Goal: Information Seeking & Learning: Learn about a topic

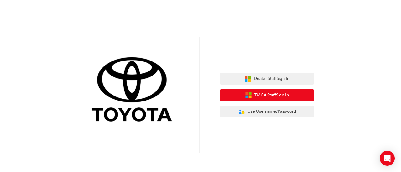
click at [273, 97] on span "TMCA Staff Sign In" at bounding box center [271, 95] width 34 height 7
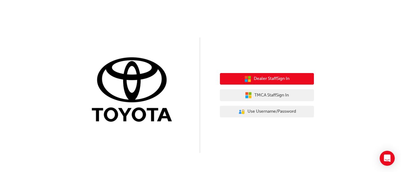
click at [280, 77] on span "Dealer Staff Sign In" at bounding box center [272, 78] width 36 height 7
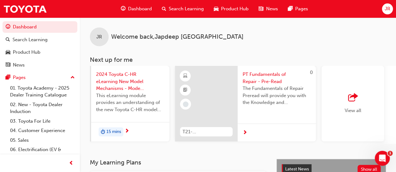
scroll to position [0, 572]
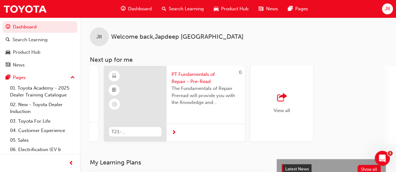
click at [280, 106] on div "View all" at bounding box center [282, 104] width 17 height 21
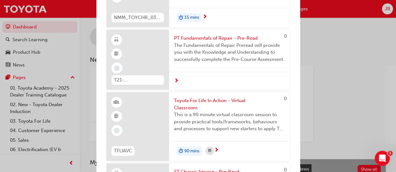
scroll to position [274, 0]
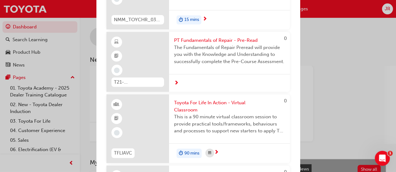
click at [180, 88] on div "Next up for me" at bounding box center [229, 83] width 121 height 18
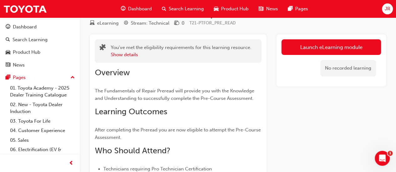
scroll to position [19, 0]
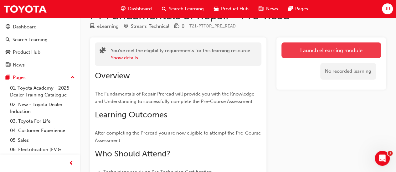
click at [334, 54] on link "Launch eLearning module" at bounding box center [331, 51] width 100 height 16
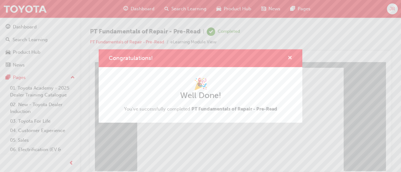
click at [289, 60] on span "cross-icon" at bounding box center [289, 59] width 5 height 6
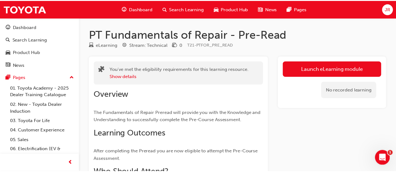
scroll to position [19, 0]
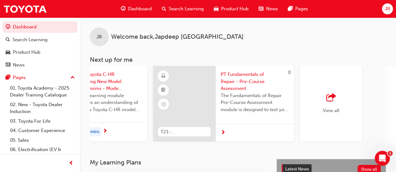
scroll to position [0, 572]
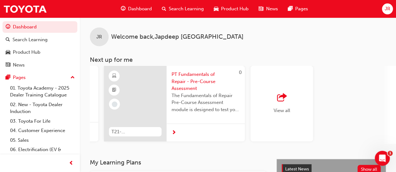
click at [279, 97] on span "outbound-icon" at bounding box center [281, 98] width 9 height 9
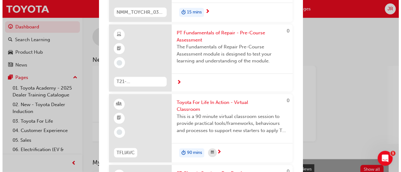
scroll to position [283, 0]
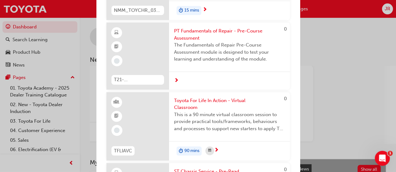
click at [251, 58] on span "The Fundamentals of Repair Pre-Course Assessment module is designed to test you…" at bounding box center [229, 52] width 111 height 21
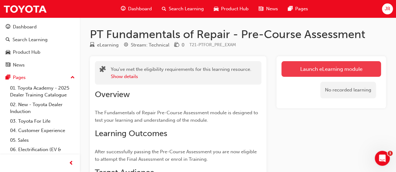
click at [331, 71] on link "Launch eLearning module" at bounding box center [331, 69] width 100 height 16
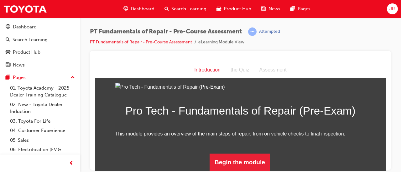
scroll to position [81, 0]
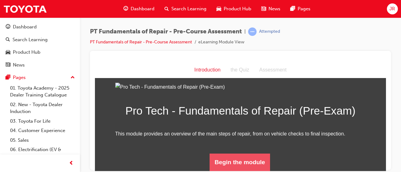
click at [241, 165] on button "Begin the module" at bounding box center [239, 163] width 60 height 18
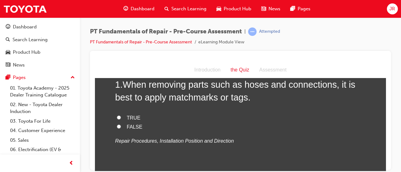
scroll to position [40, 0]
click at [140, 119] on label "TRUE" at bounding box center [240, 117] width 250 height 9
click at [121, 119] on input "TRUE" at bounding box center [119, 117] width 4 height 4
radio input "true"
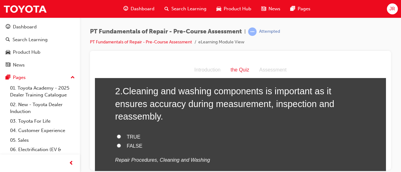
scroll to position [162, 0]
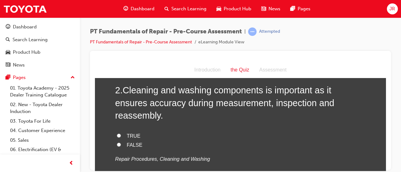
click at [147, 141] on label "FALSE" at bounding box center [240, 145] width 250 height 9
click at [121, 143] on input "FALSE" at bounding box center [119, 145] width 4 height 4
radio input "true"
click at [130, 133] on span "TRUE" at bounding box center [134, 135] width 14 height 5
click at [121, 134] on input "TRUE" at bounding box center [119, 136] width 4 height 4
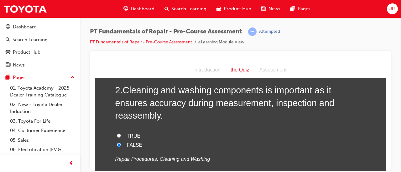
radio input "true"
click at [236, 153] on div "2 . Cleaning and washing components is important as it ensures accuracy during …" at bounding box center [240, 139] width 250 height 110
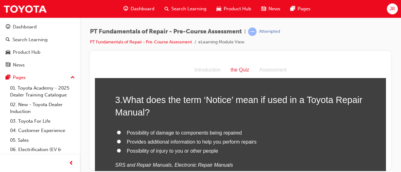
scroll to position [292, 0]
click at [119, 138] on label "Provides additional information to help you perform repairs" at bounding box center [240, 142] width 250 height 9
click at [119, 140] on input "Provides additional information to help you perform repairs" at bounding box center [119, 142] width 4 height 4
radio input "true"
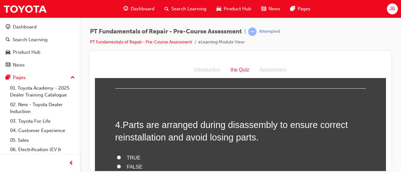
scroll to position [421, 0]
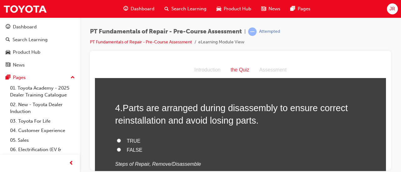
click at [135, 137] on label "TRUE" at bounding box center [240, 141] width 250 height 9
click at [121, 139] on input "TRUE" at bounding box center [119, 141] width 4 height 4
radio input "true"
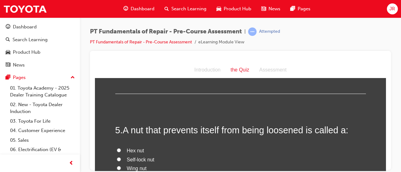
scroll to position [529, 0]
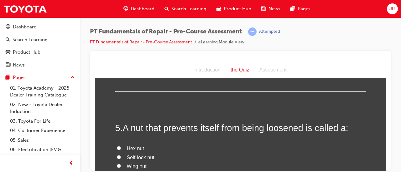
click at [142, 155] on span "Self-lock nut" at bounding box center [141, 157] width 28 height 5
click at [121, 155] on input "Self-lock nut" at bounding box center [119, 157] width 4 height 4
radio input "true"
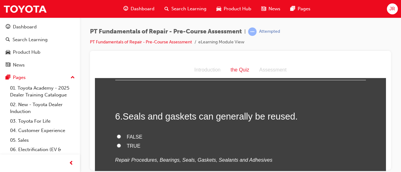
scroll to position [678, 0]
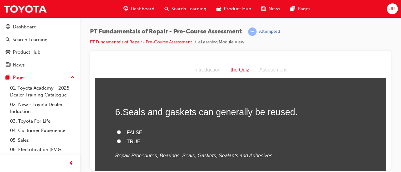
click at [143, 128] on label "FALSE" at bounding box center [240, 132] width 250 height 9
click at [121, 130] on input "FALSE" at bounding box center [119, 132] width 4 height 4
radio input "true"
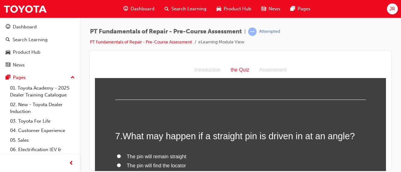
scroll to position [778, 0]
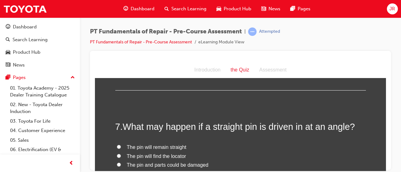
click at [164, 162] on span "The pin and parts could be damaged" at bounding box center [168, 164] width 82 height 5
click at [121, 163] on input "The pin and parts could be damaged" at bounding box center [119, 165] width 4 height 4
radio input "true"
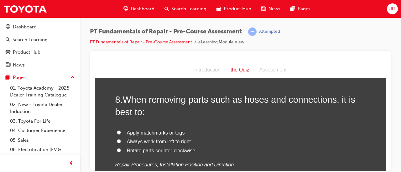
scroll to position [931, 0]
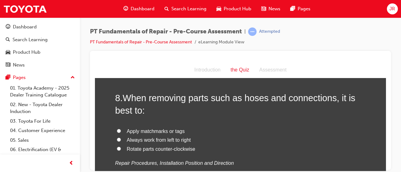
click at [173, 129] on span "Apply matchmarks or tags" at bounding box center [156, 131] width 58 height 5
click at [121, 129] on input "Apply matchmarks or tags" at bounding box center [119, 131] width 4 height 4
radio input "true"
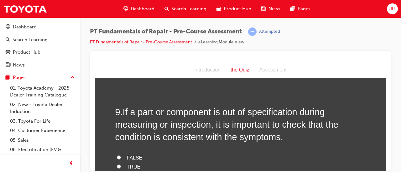
scroll to position [1065, 0]
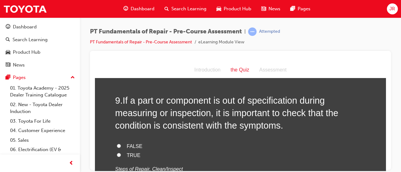
click at [136, 153] on span "TRUE" at bounding box center [134, 155] width 14 height 5
click at [121, 153] on input "TRUE" at bounding box center [119, 155] width 4 height 4
radio input "true"
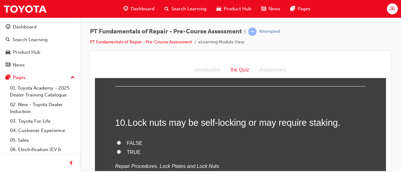
scroll to position [1186, 0]
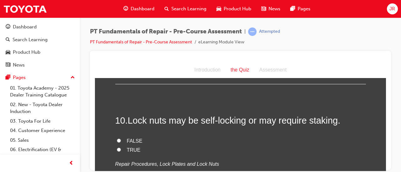
click at [146, 137] on label "FALSE" at bounding box center [240, 141] width 250 height 9
click at [121, 139] on input "FALSE" at bounding box center [119, 141] width 4 height 4
radio input "true"
click at [135, 146] on label "TRUE" at bounding box center [240, 150] width 250 height 9
click at [121, 148] on input "TRUE" at bounding box center [119, 150] width 4 height 4
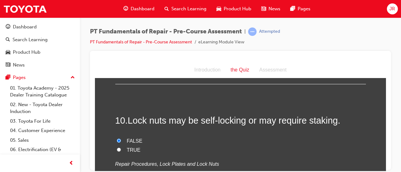
radio input "true"
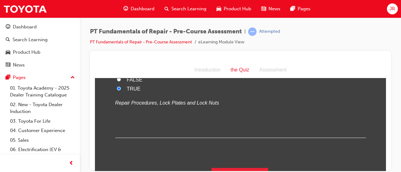
scroll to position [1247, 0]
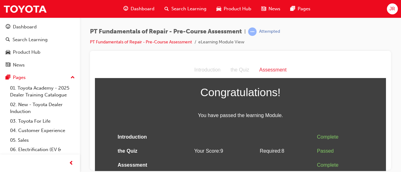
scroll to position [18, 0]
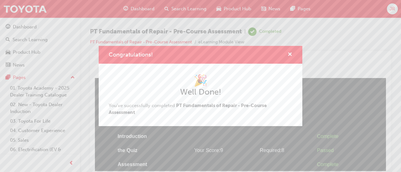
click at [333, 94] on div "Congratulations! 🎉 Well Done! You've successfully completed PT Fundamentals of …" at bounding box center [200, 86] width 401 height 172
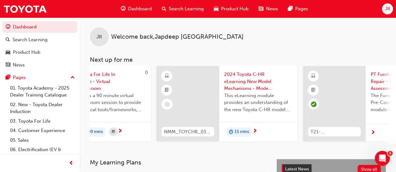
scroll to position [0, 572]
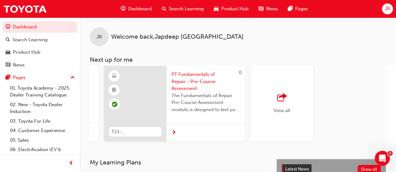
click at [288, 107] on div "View all" at bounding box center [282, 104] width 17 height 21
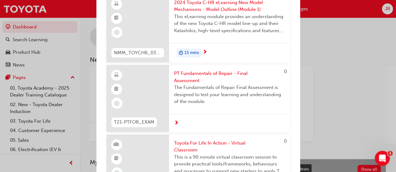
scroll to position [241, 0]
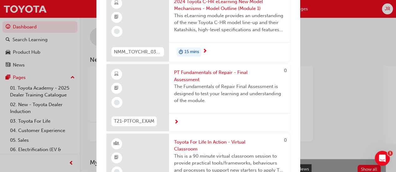
click at [246, 93] on span "The Fundamentals of Repair Final Assessment is designed to test your learning a…" at bounding box center [229, 93] width 111 height 21
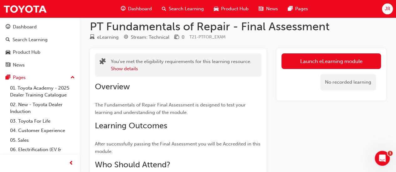
scroll to position [8, 0]
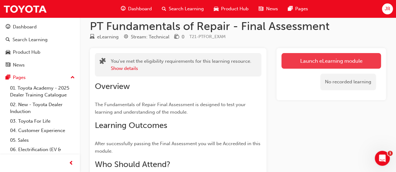
click at [318, 63] on link "Launch eLearning module" at bounding box center [331, 61] width 100 height 16
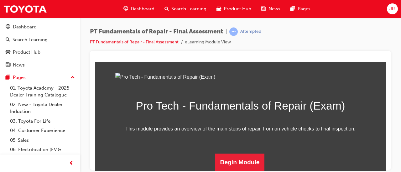
scroll to position [116, 0]
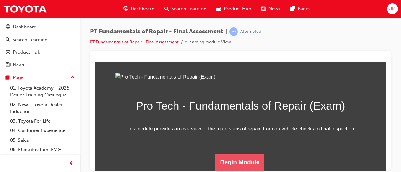
click at [250, 164] on button "Begin Module" at bounding box center [239, 163] width 49 height 18
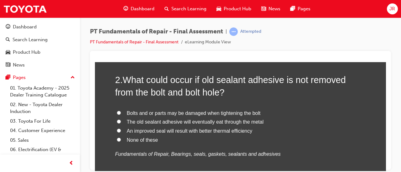
scroll to position [208, 0]
click at [238, 113] on span "Bolts and or parts may be damaged when tightening the bolt" at bounding box center [194, 112] width 134 height 5
click at [121, 113] on input "Bolts and or parts may be damaged when tightening the bolt" at bounding box center [119, 112] width 4 height 4
radio input "true"
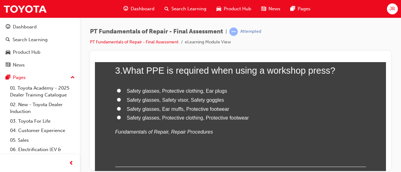
scroll to position [363, 0]
click at [215, 116] on span "Safety glasses, Protective clothing, Protective footwear" at bounding box center [188, 117] width 122 height 5
click at [121, 116] on input "Safety glasses, Protective clothing, Protective footwear" at bounding box center [119, 117] width 4 height 4
radio input "true"
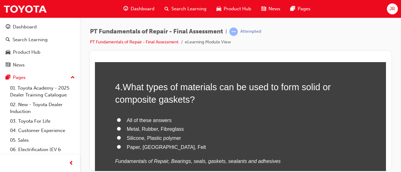
scroll to position [479, 0]
click at [156, 121] on span "All of these answers" at bounding box center [149, 120] width 45 height 5
click at [121, 121] on input "All of these answers" at bounding box center [119, 120] width 4 height 4
radio input "true"
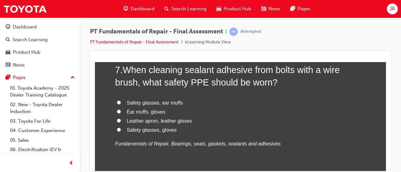
scroll to position [913, 0]
click at [155, 131] on span "Safety glasses, gloves" at bounding box center [152, 129] width 50 height 5
click at [121, 131] on input "Safety glasses, gloves" at bounding box center [119, 129] width 4 height 4
radio input "true"
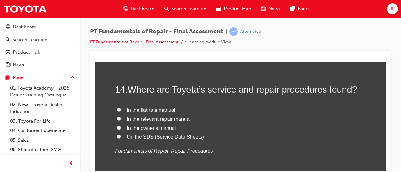
scroll to position [1906, 0]
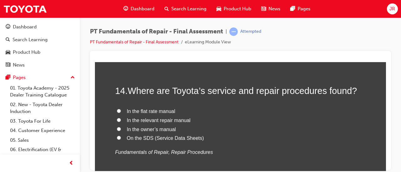
click at [183, 137] on span "On the SDS (Service Data Sheets)" at bounding box center [165, 138] width 77 height 5
click at [121, 137] on input "On the SDS (Service Data Sheets)" at bounding box center [119, 138] width 4 height 4
radio input "true"
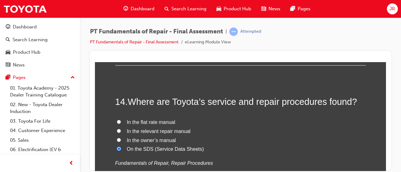
scroll to position [1895, 0]
click at [182, 132] on span "In the relevant repair manual" at bounding box center [159, 130] width 64 height 5
click at [121, 132] on input "In the relevant repair manual" at bounding box center [119, 131] width 4 height 4
radio input "true"
click at [165, 139] on span "In the owner’s manual" at bounding box center [151, 139] width 49 height 5
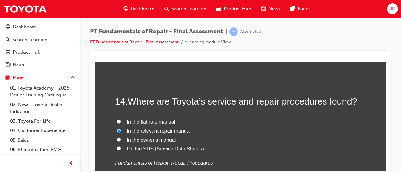
click at [121, 139] on input "In the owner’s manual" at bounding box center [119, 140] width 4 height 4
radio input "true"
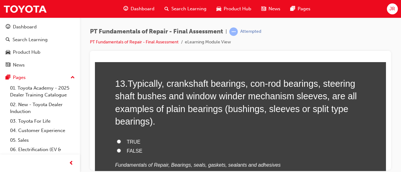
scroll to position [1760, 0]
click at [130, 141] on span "TRUE" at bounding box center [134, 142] width 14 height 5
click at [121, 141] on input "TRUE" at bounding box center [119, 142] width 4 height 4
radio input "true"
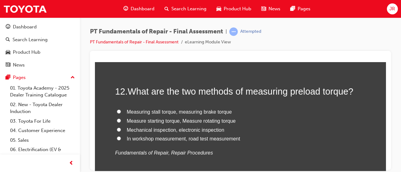
scroll to position [1620, 0]
click at [195, 118] on span "Measure starting torque, Measure rotating torque" at bounding box center [181, 120] width 109 height 5
click at [121, 118] on input "Measure starting torque, Measure rotating torque" at bounding box center [119, 120] width 4 height 4
radio input "true"
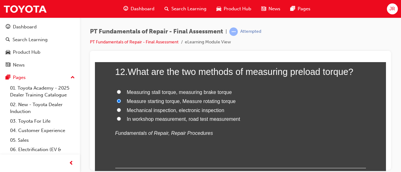
scroll to position [1636, 0]
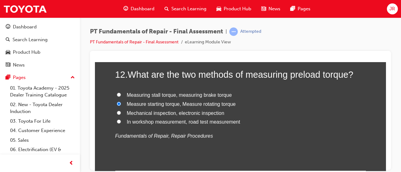
click at [150, 111] on span "Mechanical inspection, electronic inspection" at bounding box center [175, 112] width 97 height 5
click at [121, 111] on input "Mechanical inspection, electronic inspection" at bounding box center [119, 113] width 4 height 4
radio input "true"
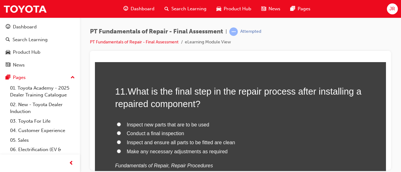
scroll to position [1474, 0]
click at [172, 140] on span "Inspect and ensure all parts to be fitted are clean" at bounding box center [181, 142] width 108 height 5
click at [121, 140] on input "Inspect and ensure all parts to be fitted are clean" at bounding box center [119, 142] width 4 height 4
radio input "true"
click at [169, 132] on span "Conduct a final inspection" at bounding box center [155, 133] width 57 height 5
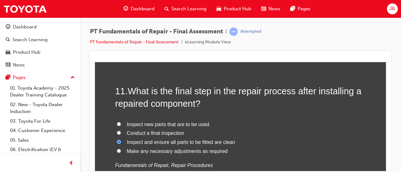
click at [121, 132] on input "Conduct a final inspection" at bounding box center [119, 133] width 4 height 4
radio input "true"
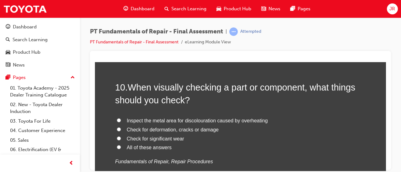
scroll to position [1331, 0]
click at [148, 148] on span "All of these answers" at bounding box center [149, 147] width 45 height 5
click at [121, 148] on input "All of these answers" at bounding box center [119, 148] width 4 height 4
radio input "true"
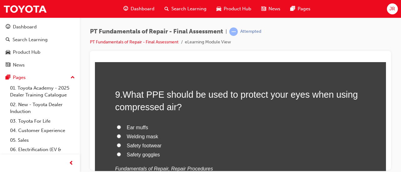
scroll to position [1178, 0]
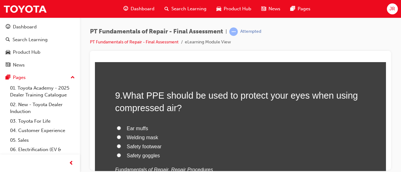
click at [146, 156] on span "Safety goggles" at bounding box center [143, 155] width 33 height 5
click at [121, 156] on input "Safety goggles" at bounding box center [119, 155] width 4 height 4
radio input "true"
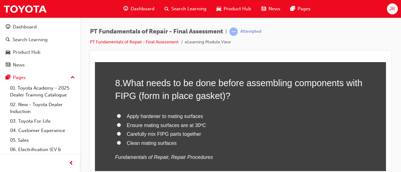
scroll to position [1040, 0]
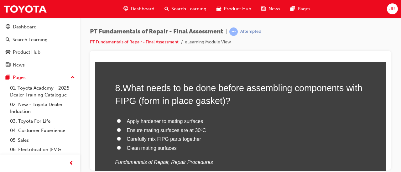
click at [148, 148] on span "Clean mating surfaces" at bounding box center [152, 148] width 50 height 5
click at [121, 148] on input "Clean mating surfaces" at bounding box center [119, 148] width 4 height 4
radio input "true"
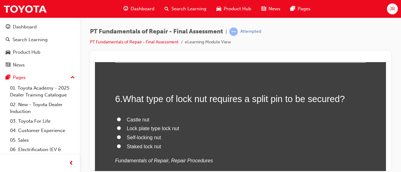
scroll to position [750, 0]
click at [142, 120] on span "Castle nut" at bounding box center [138, 119] width 23 height 5
click at [121, 120] on input "Castle nut" at bounding box center [119, 119] width 4 height 4
radio input "true"
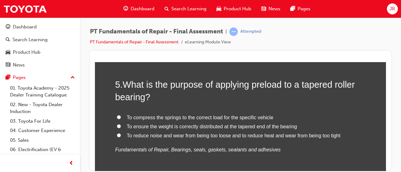
scroll to position [628, 0]
click at [313, 135] on span "To reduce noise and wear from being too loose and to reduce heat and wear from …" at bounding box center [233, 135] width 213 height 5
click at [121, 135] on input "To reduce noise and wear from being too loose and to reduce heat and wear from …" at bounding box center [119, 136] width 4 height 4
radio input "true"
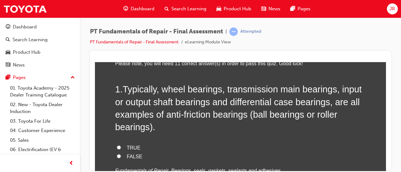
scroll to position [45, 0]
click at [140, 147] on label "TRUE" at bounding box center [240, 148] width 250 height 9
click at [121, 147] on input "TRUE" at bounding box center [119, 148] width 4 height 4
radio input "true"
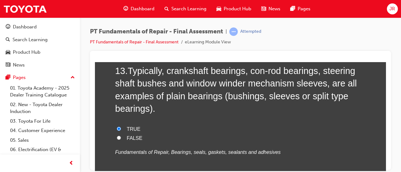
scroll to position [1968, 0]
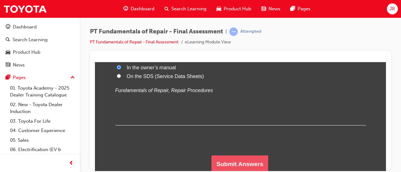
click at [234, 170] on button "Submit Answers" at bounding box center [239, 165] width 57 height 18
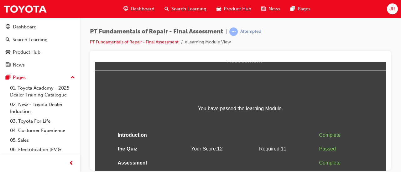
scroll to position [25, 0]
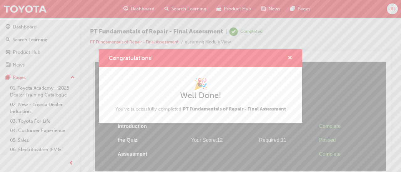
click at [291, 59] on span "cross-icon" at bounding box center [289, 59] width 5 height 6
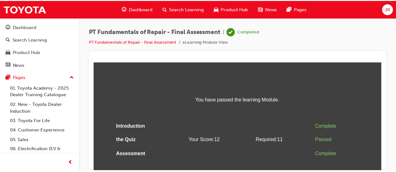
scroll to position [8, 0]
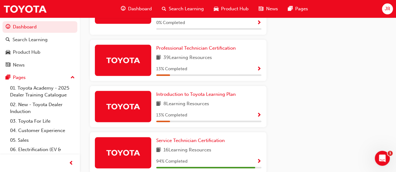
scroll to position [363, 0]
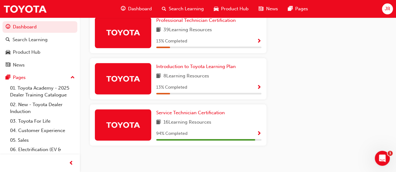
click at [260, 131] on span "Show Progress" at bounding box center [259, 134] width 5 height 6
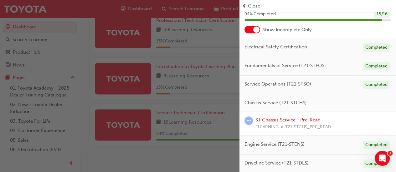
scroll to position [0, 0]
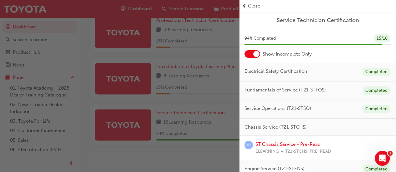
click at [338, 150] on div "ST Chassis Service - Pre-Read ELEARNING T21-STCHS_PRE_READ" at bounding box center [317, 148] width 146 height 14
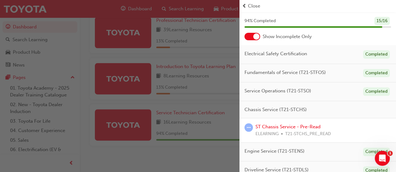
scroll to position [22, 0]
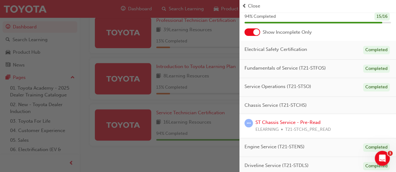
click at [326, 128] on span "T21-STCHS_PRE_READ" at bounding box center [308, 129] width 46 height 7
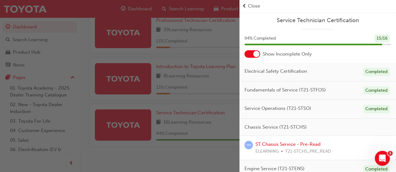
click at [243, 7] on span "prev-icon" at bounding box center [244, 6] width 5 height 7
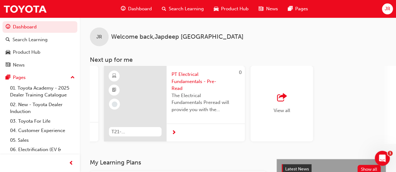
click at [287, 104] on div "View all" at bounding box center [282, 104] width 17 height 21
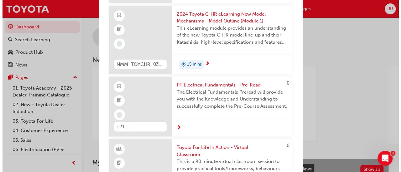
scroll to position [229, 0]
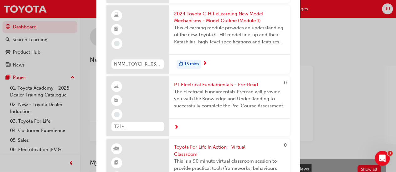
click at [180, 133] on div "Next up for me" at bounding box center [229, 128] width 121 height 18
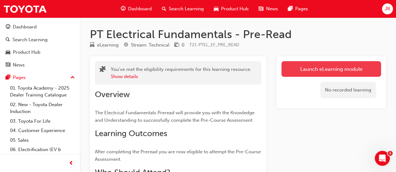
click at [356, 70] on link "Launch eLearning module" at bounding box center [331, 69] width 100 height 16
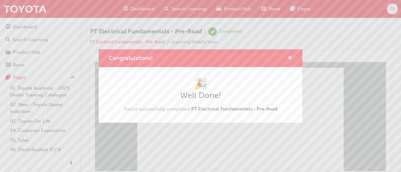
click at [290, 61] on span "cross-icon" at bounding box center [289, 59] width 5 height 6
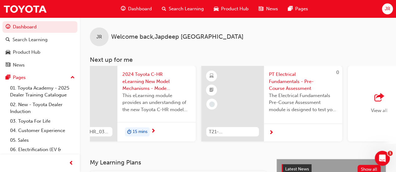
scroll to position [0, 572]
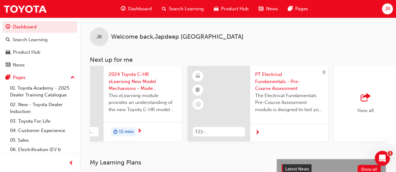
scroll to position [0, 572]
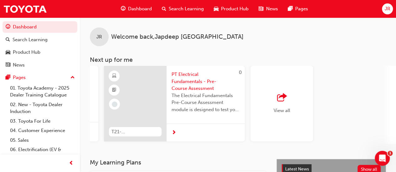
click at [287, 101] on div "button" at bounding box center [282, 98] width 17 height 9
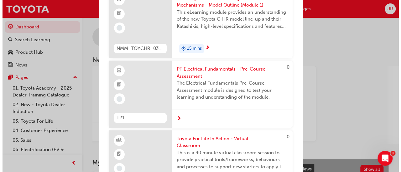
scroll to position [245, 0]
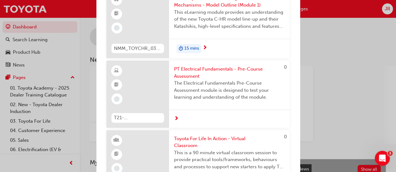
click at [252, 93] on span "The Electrical Fundamentals Pre-Course Assessment module is designed to test yo…" at bounding box center [229, 90] width 111 height 21
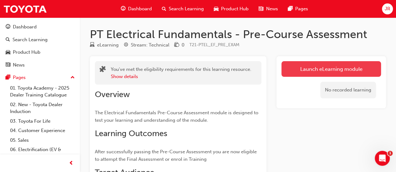
click at [341, 70] on link "Launch eLearning module" at bounding box center [331, 69] width 100 height 16
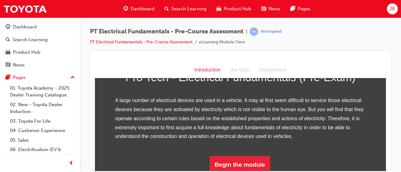
scroll to position [117, 0]
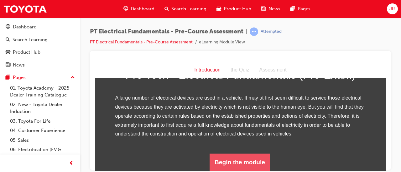
click at [246, 161] on button "Begin the module" at bounding box center [239, 163] width 60 height 18
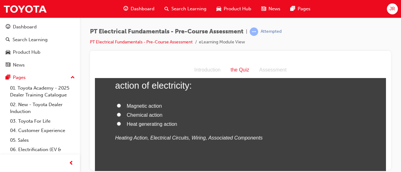
scroll to position [52, 0]
click at [117, 123] on input "Heat generating action" at bounding box center [119, 123] width 4 height 4
radio input "true"
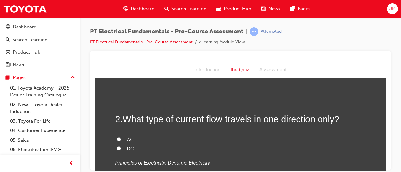
scroll to position [146, 0]
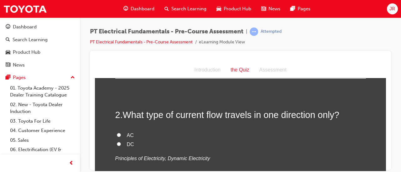
click at [117, 144] on input "DC" at bounding box center [119, 144] width 4 height 4
radio input "true"
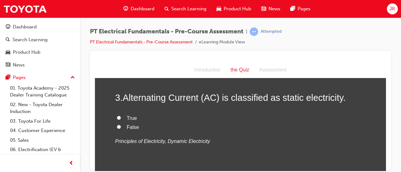
scroll to position [284, 0]
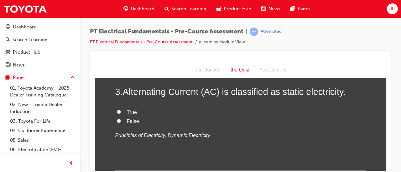
click at [127, 121] on span "False" at bounding box center [133, 121] width 12 height 5
click at [121, 121] on input "False" at bounding box center [119, 121] width 4 height 4
radio input "true"
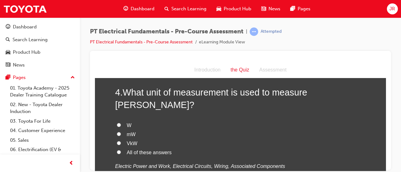
scroll to position [397, 0]
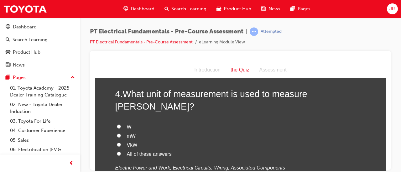
click at [117, 125] on input "W" at bounding box center [119, 127] width 4 height 4
radio input "true"
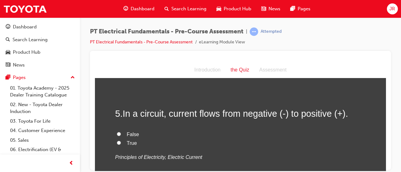
scroll to position [527, 0]
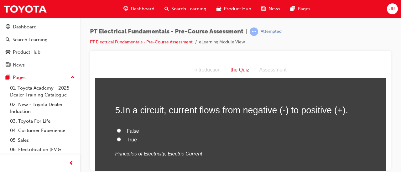
click at [131, 128] on span "False" at bounding box center [133, 130] width 12 height 5
click at [121, 129] on input "False" at bounding box center [119, 131] width 4 height 4
radio input "true"
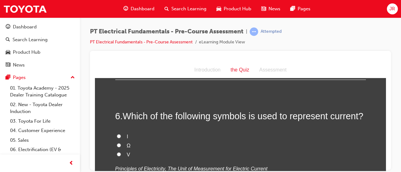
scroll to position [637, 0]
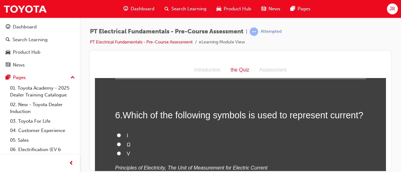
click at [117, 133] on input "I" at bounding box center [119, 135] width 4 height 4
radio input "true"
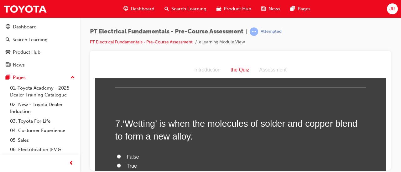
scroll to position [752, 0]
click at [131, 164] on span "True" at bounding box center [132, 166] width 10 height 5
click at [121, 164] on input "True" at bounding box center [119, 166] width 4 height 4
radio input "true"
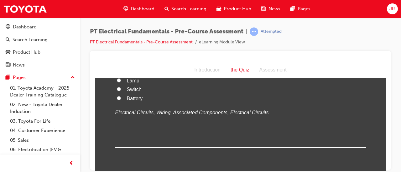
scroll to position [982, 0]
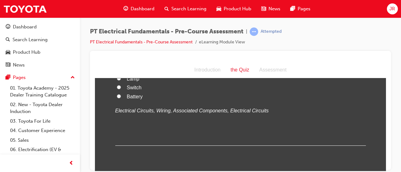
click at [143, 92] on label "Switch" at bounding box center [240, 87] width 250 height 9
click at [121, 89] on input "Switch" at bounding box center [119, 87] width 4 height 4
radio input "true"
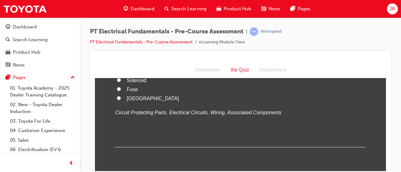
scroll to position [1127, 0]
click at [150, 93] on label "Fuse" at bounding box center [240, 88] width 250 height 9
click at [121, 90] on input "Fuse" at bounding box center [119, 88] width 4 height 4
radio input "true"
click at [144, 93] on label "Fuse" at bounding box center [240, 88] width 250 height 9
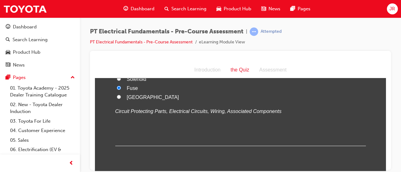
click at [121, 90] on input "Fuse" at bounding box center [119, 88] width 4 height 4
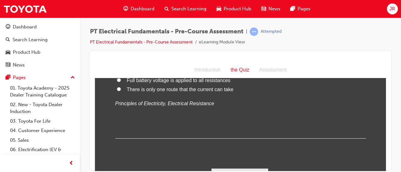
scroll to position [1268, 0]
click at [220, 83] on span "Full battery voltage is applied to all resistances" at bounding box center [179, 79] width 104 height 5
click at [121, 82] on input "Full battery voltage is applied to all resistances" at bounding box center [119, 80] width 4 height 4
radio input "true"
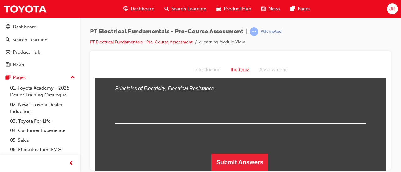
scroll to position [1340, 0]
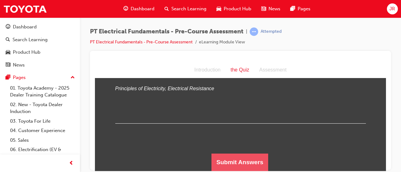
click at [244, 166] on button "Submit Answers" at bounding box center [239, 163] width 57 height 18
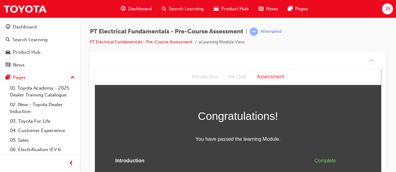
scroll to position [18, 0]
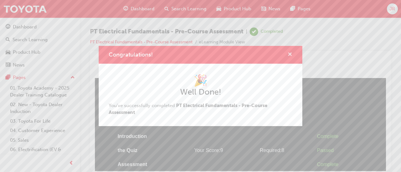
click at [290, 53] on span "cross-icon" at bounding box center [289, 55] width 5 height 6
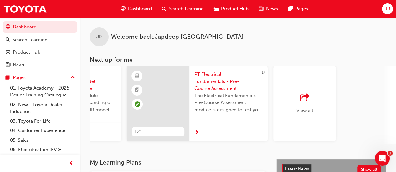
scroll to position [0, 572]
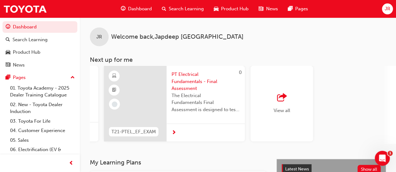
click at [285, 105] on div "View all" at bounding box center [282, 104] width 17 height 21
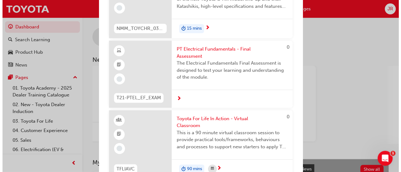
scroll to position [265, 0]
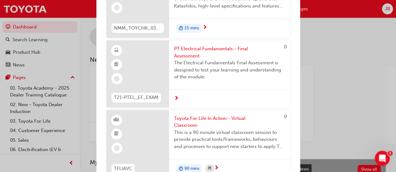
click at [256, 59] on span "PT Electrical Fundamentals - Final Assessment" at bounding box center [229, 52] width 111 height 14
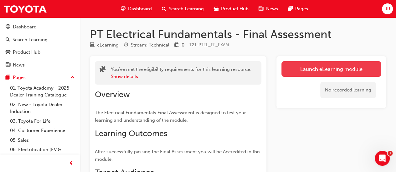
click at [336, 70] on link "Launch eLearning module" at bounding box center [331, 69] width 100 height 16
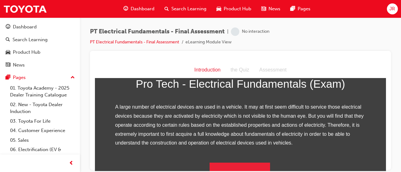
scroll to position [117, 0]
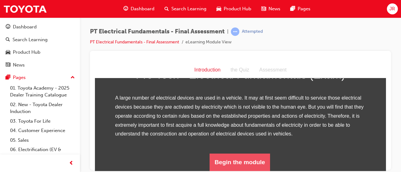
click at [257, 161] on button "Begin the module" at bounding box center [239, 163] width 60 height 18
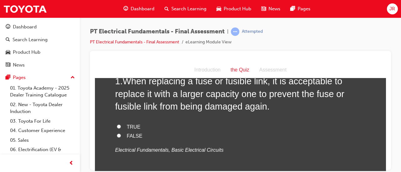
scroll to position [44, 0]
click at [139, 128] on label "TRUE" at bounding box center [240, 126] width 250 height 9
click at [121, 128] on input "TRUE" at bounding box center [119, 126] width 4 height 4
radio input "true"
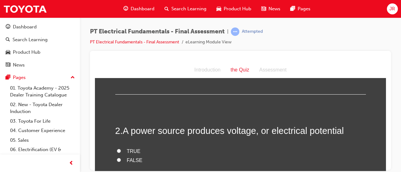
scroll to position [150, 0]
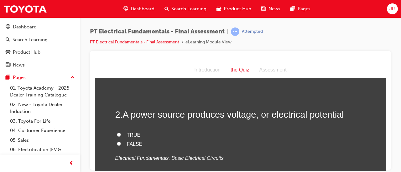
click at [135, 136] on span "TRUE" at bounding box center [134, 134] width 14 height 5
click at [121, 136] on input "TRUE" at bounding box center [119, 135] width 4 height 4
radio input "true"
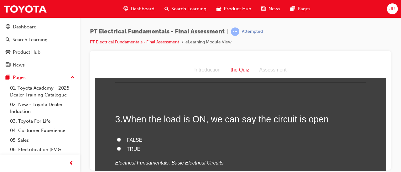
scroll to position [270, 0]
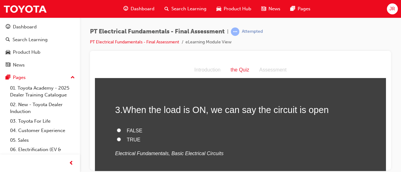
click at [135, 131] on span "FALSE" at bounding box center [135, 130] width 16 height 5
click at [121, 131] on input "FALSE" at bounding box center [119, 130] width 4 height 4
radio input "true"
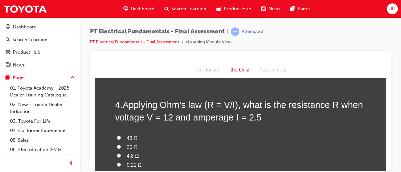
scroll to position [392, 0]
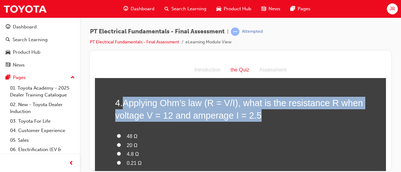
copy span "Applying Ohm’s law (R = V/I), what is the resistance R when voltage V = 12 and …"
click at [285, 137] on label "48 Ω" at bounding box center [240, 136] width 250 height 9
click at [121, 137] on input "48 Ω" at bounding box center [119, 136] width 4 height 4
radio input "true"
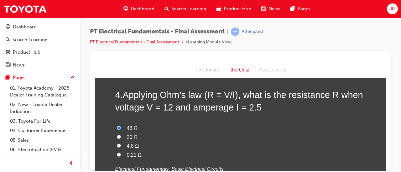
scroll to position [400, 0]
click at [133, 151] on label "0.21 Ω" at bounding box center [240, 155] width 250 height 9
click at [121, 153] on input "0.21 Ω" at bounding box center [119, 155] width 4 height 4
radio input "true"
click at [219, 155] on label "0.21 Ω" at bounding box center [240, 155] width 250 height 9
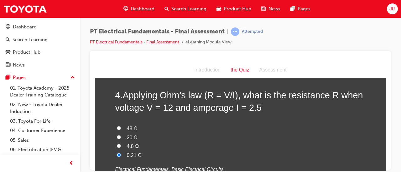
click at [121, 155] on input "0.21 Ω" at bounding box center [119, 155] width 4 height 4
click at [128, 148] on span "4.8 Ω" at bounding box center [133, 146] width 12 height 5
click at [121, 148] on input "4.8 Ω" at bounding box center [119, 146] width 4 height 4
radio input "true"
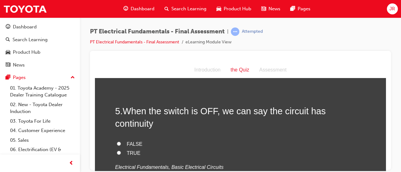
scroll to position [530, 0]
click at [130, 141] on span "FALSE" at bounding box center [135, 143] width 16 height 5
click at [121, 141] on input "FALSE" at bounding box center [119, 143] width 4 height 4
radio input "true"
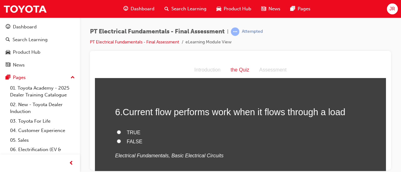
scroll to position [657, 0]
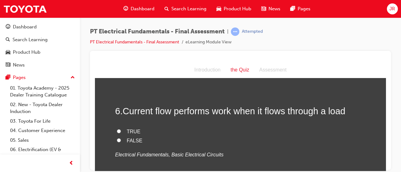
click at [282, 151] on p "Electrical Fundamentals, Basic Electrical Circuits" at bounding box center [240, 155] width 250 height 9
click at [127, 129] on span "TRUE" at bounding box center [134, 131] width 14 height 5
click at [121, 129] on input "TRUE" at bounding box center [119, 131] width 4 height 4
radio input "true"
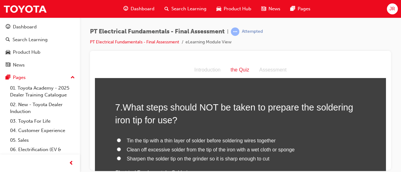
scroll to position [777, 0]
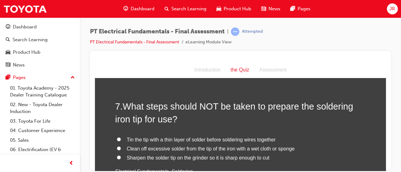
click at [143, 155] on span "Sharpen the solder tip on the grinder so it is sharp enough to cut" at bounding box center [198, 157] width 142 height 5
click at [121, 156] on input "Sharpen the solder tip on the grinder so it is sharp enough to cut" at bounding box center [119, 158] width 4 height 4
radio input "true"
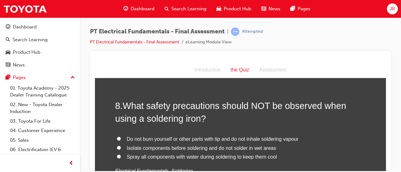
scroll to position [915, 0]
click at [163, 154] on span "Spray all components with water during soldering to keep them cool" at bounding box center [202, 156] width 150 height 5
click at [121, 154] on input "Spray all components with water during soldering to keep them cool" at bounding box center [119, 156] width 4 height 4
radio input "true"
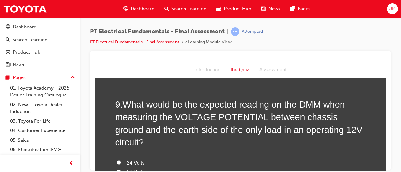
scroll to position [1052, 0]
click at [147, 100] on span "What would be the expected reading on the DMM when measuring the VOLTAGE POTENT…" at bounding box center [238, 124] width 247 height 48
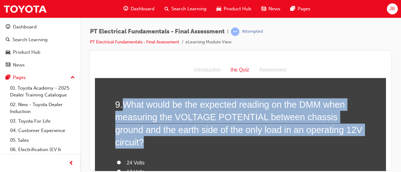
copy span "What would be the expected reading on the DMM when measuring the VOLTAGE POTENT…"
click at [237, 168] on label "12 Volts" at bounding box center [240, 172] width 250 height 9
click at [121, 170] on input "12 Volts" at bounding box center [119, 172] width 4 height 4
radio input "true"
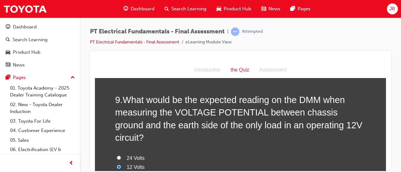
scroll to position [1056, 0]
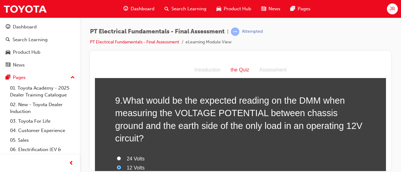
radio input "true"
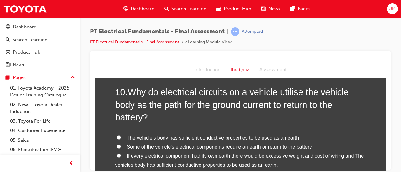
scroll to position [1236, 0]
click at [251, 153] on span "If every electrical component had its own earth there would be excessive weight…" at bounding box center [239, 160] width 249 height 14
click at [121, 153] on input "If every electrical component had its own earth there would be excessive weight…" at bounding box center [119, 155] width 4 height 4
radio input "true"
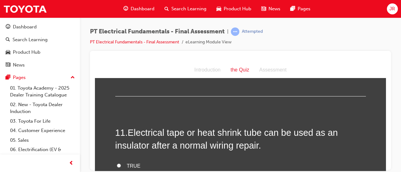
scroll to position [1355, 0]
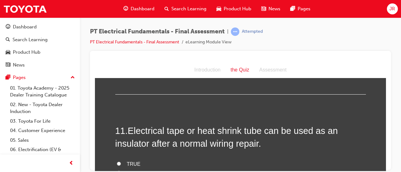
click at [133, 161] on span "TRUE" at bounding box center [134, 163] width 14 height 5
click at [121, 162] on input "TRUE" at bounding box center [119, 164] width 4 height 4
radio input "true"
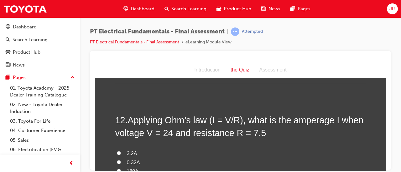
scroll to position [1493, 0]
click at [132, 151] on span "3.2A" at bounding box center [132, 153] width 10 height 5
click at [121, 151] on input "3.2A" at bounding box center [119, 153] width 4 height 4
radio input "true"
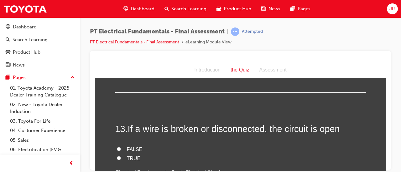
scroll to position [1631, 0]
click at [138, 154] on label "TRUE" at bounding box center [240, 158] width 250 height 9
click at [121, 156] on input "TRUE" at bounding box center [119, 158] width 4 height 4
radio input "true"
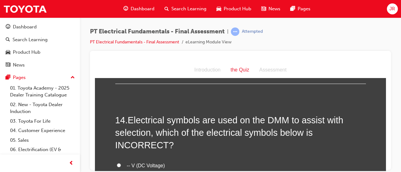
scroll to position [1755, 0]
radio input "true"
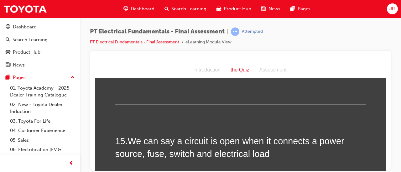
scroll to position [1892, 0]
click at [137, 170] on label "FALSE" at bounding box center [240, 174] width 250 height 9
click at [121, 172] on input "FALSE" at bounding box center [119, 174] width 4 height 4
radio input "true"
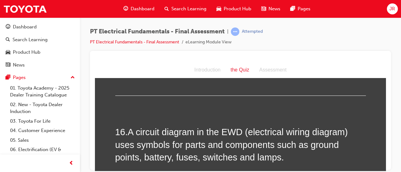
scroll to position [2028, 0]
radio input "true"
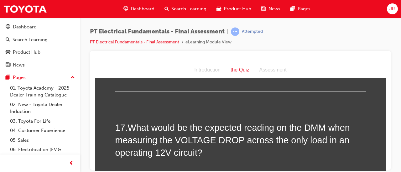
scroll to position [2173, 0]
radio input "true"
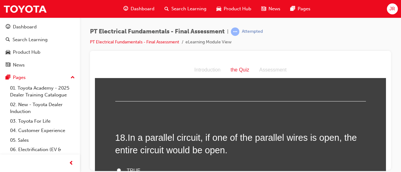
scroll to position [2316, 0]
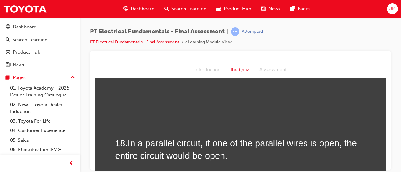
radio input "true"
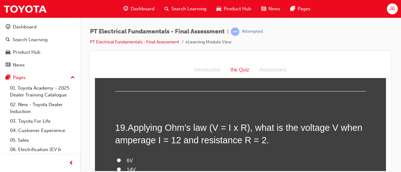
scroll to position [2460, 0]
radio input "true"
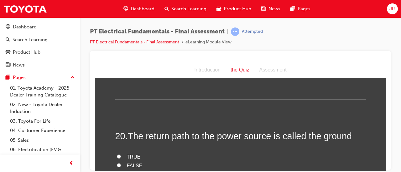
scroll to position [2596, 0]
click at [133, 154] on span "TRUE" at bounding box center [134, 156] width 14 height 5
click at [121, 155] on input "TRUE" at bounding box center [119, 157] width 4 height 4
radio input "true"
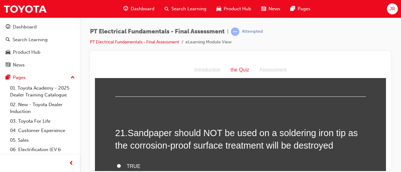
scroll to position [2714, 0]
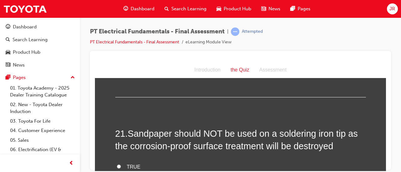
click at [117, 172] on input "FALSE" at bounding box center [119, 175] width 4 height 4
radio input "true"
click at [117, 165] on input "TRUE" at bounding box center [119, 167] width 4 height 4
radio input "true"
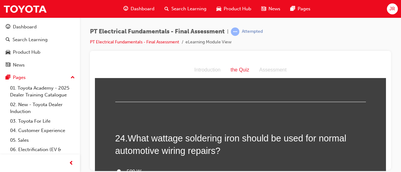
scroll to position [3091, 0]
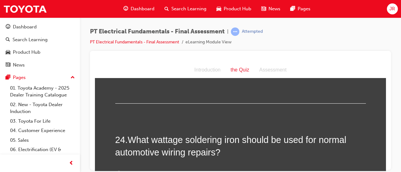
radio input "true"
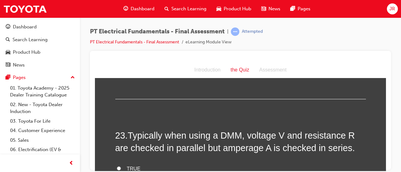
scroll to position [2968, 0]
click at [138, 165] on label "TRUE" at bounding box center [240, 169] width 250 height 9
click at [121, 167] on input "TRUE" at bounding box center [119, 169] width 4 height 4
radio input "true"
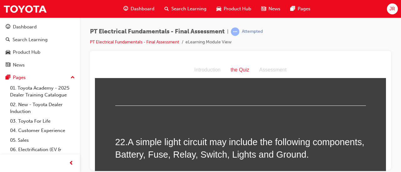
scroll to position [2833, 0]
radio input "true"
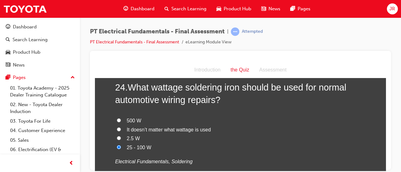
scroll to position [3176, 0]
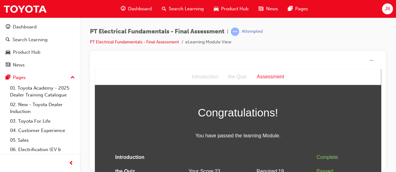
scroll to position [18, 0]
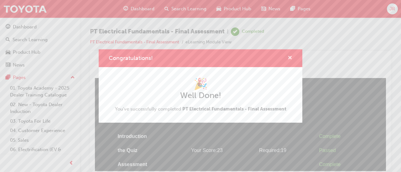
click at [290, 58] on span "cross-icon" at bounding box center [289, 59] width 5 height 6
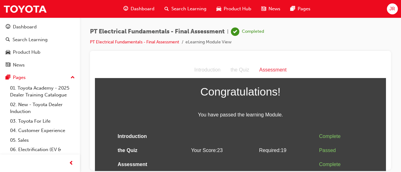
click at [292, 96] on span "Congratulations!" at bounding box center [240, 92] width 250 height 18
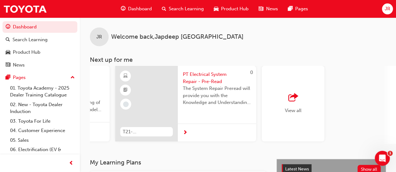
scroll to position [0, 572]
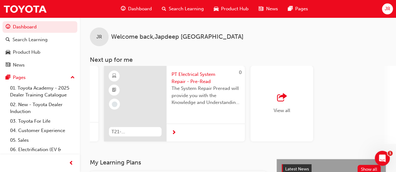
click at [283, 102] on span "outbound-icon" at bounding box center [281, 98] width 9 height 9
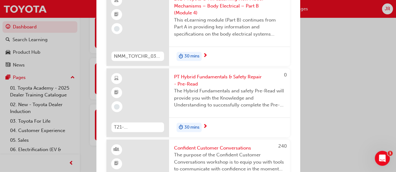
scroll to position [1342, 0]
click at [247, 98] on span "The Hybrid Fundamentals and safety Pre-Read will provide you with the Knowledge…" at bounding box center [229, 98] width 111 height 21
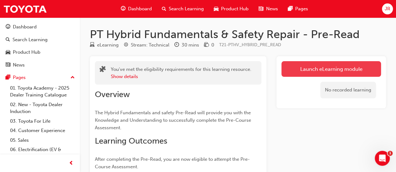
click at [329, 73] on link "Launch eLearning module" at bounding box center [331, 69] width 100 height 16
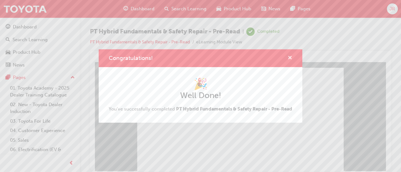
click at [290, 56] on span "cross-icon" at bounding box center [289, 59] width 5 height 6
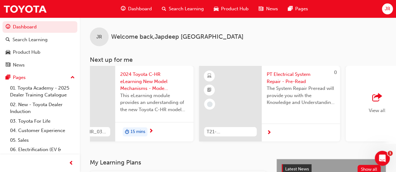
scroll to position [0, 572]
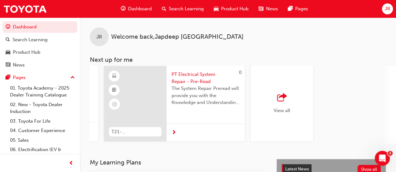
click at [279, 102] on span "outbound-icon" at bounding box center [281, 98] width 9 height 9
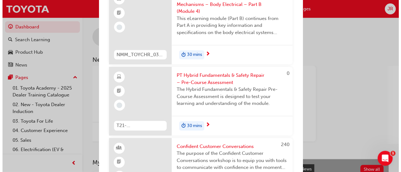
scroll to position [1345, 0]
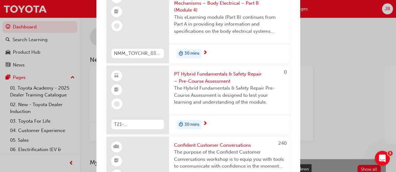
click at [257, 95] on span "The Hybrid Fundamentals & Safety Repair Pre-Course Assessment is designed to te…" at bounding box center [229, 95] width 111 height 21
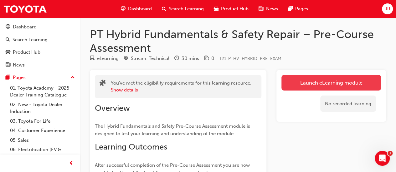
click at [338, 87] on link "Launch eLearning module" at bounding box center [331, 83] width 100 height 16
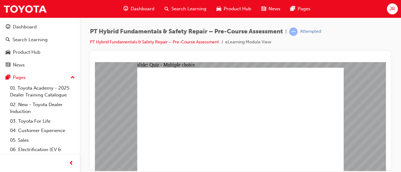
radio input "true"
checkbox input "true"
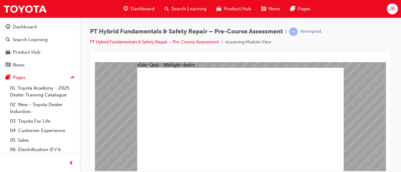
checkbox input "true"
radio input "true"
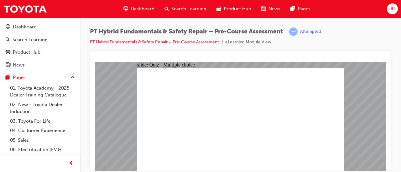
radio input "true"
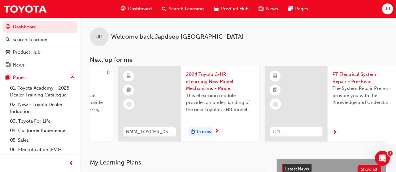
scroll to position [0, 572]
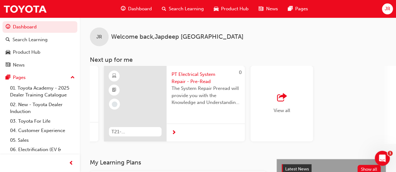
click at [289, 100] on div "button" at bounding box center [282, 98] width 17 height 9
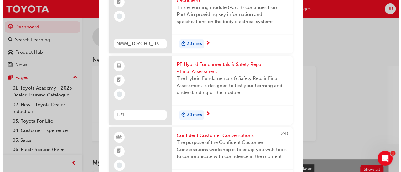
scroll to position [1354, 0]
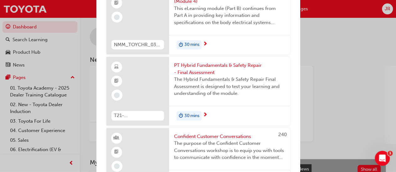
click at [260, 86] on span "The Hybrid Fundamentals & Safety Repair Final Assessment is designed to test yo…" at bounding box center [229, 86] width 111 height 21
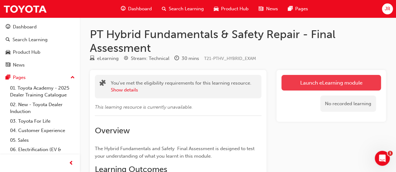
click at [335, 85] on link "Launch eLearning module" at bounding box center [331, 83] width 100 height 16
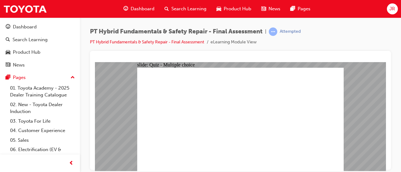
checkbox input "true"
radio input "true"
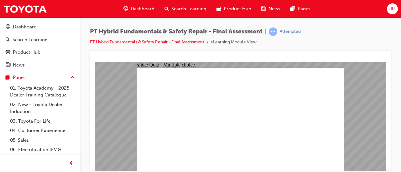
checkbox input "true"
checkbox input "false"
radio input "true"
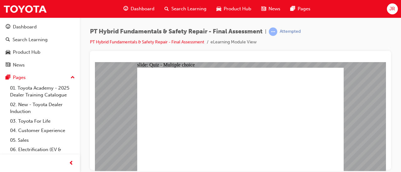
radio input "true"
checkbox input "true"
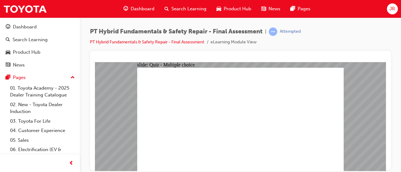
radio input "true"
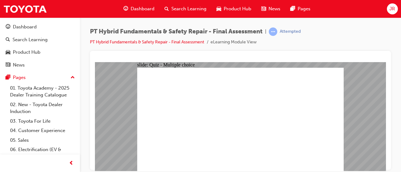
radio input "true"
